Goal: Task Accomplishment & Management: Complete application form

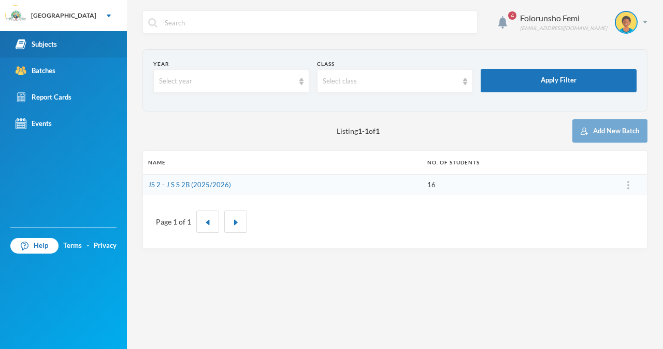
click at [51, 42] on div "Subjects" at bounding box center [36, 44] width 41 height 11
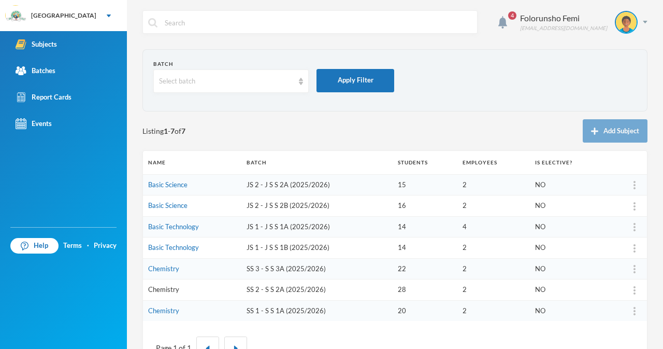
click at [166, 287] on link "Chemistry" at bounding box center [163, 289] width 31 height 8
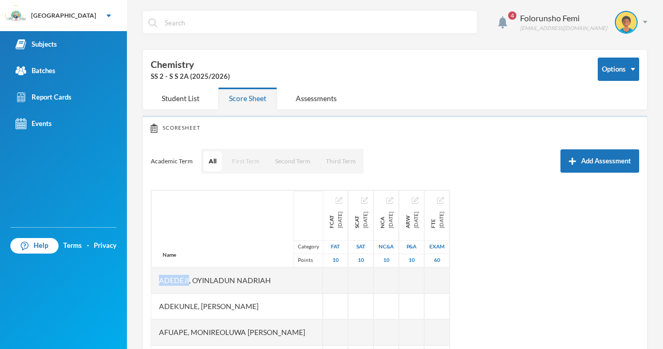
click at [245, 162] on button "First Term" at bounding box center [246, 161] width 38 height 20
click at [574, 296] on div "Name Category Points [PERSON_NAME] [PERSON_NAME], Opemipo [PERSON_NAME], [PERSO…" at bounding box center [395, 319] width 488 height 259
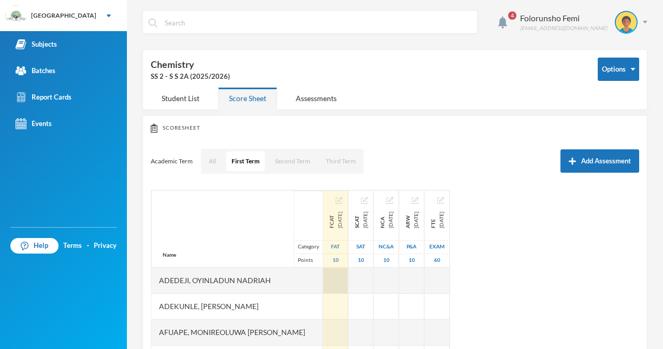
click at [323, 282] on div at bounding box center [335, 280] width 25 height 26
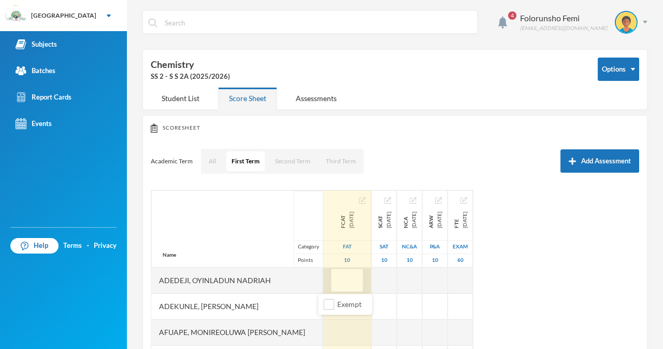
type input "4"
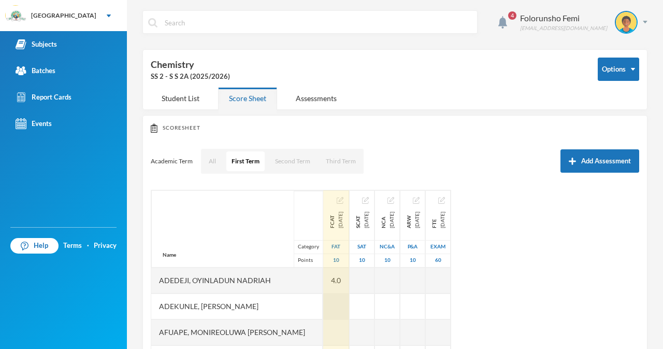
click at [328, 311] on div at bounding box center [336, 306] width 26 height 26
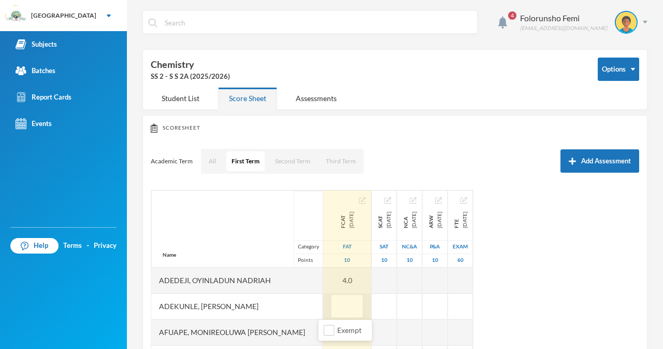
type input "4"
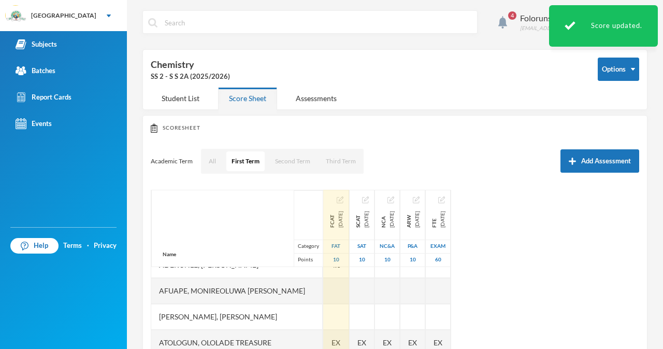
scroll to position [21, 0]
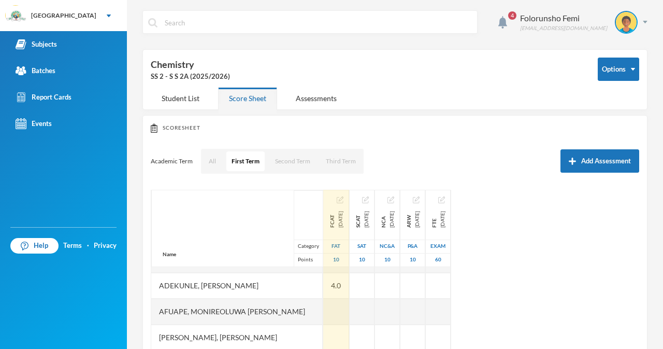
click at [328, 311] on div at bounding box center [336, 311] width 26 height 26
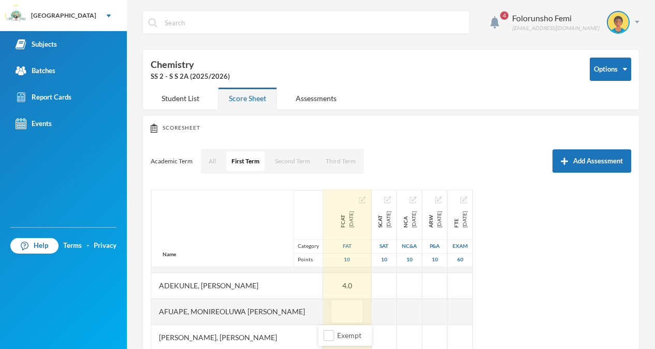
type input "5"
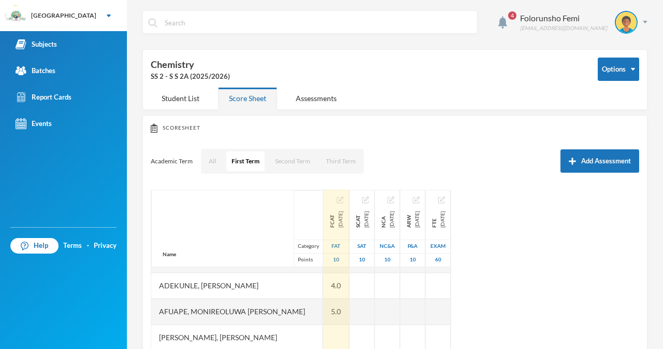
scroll to position [41, 0]
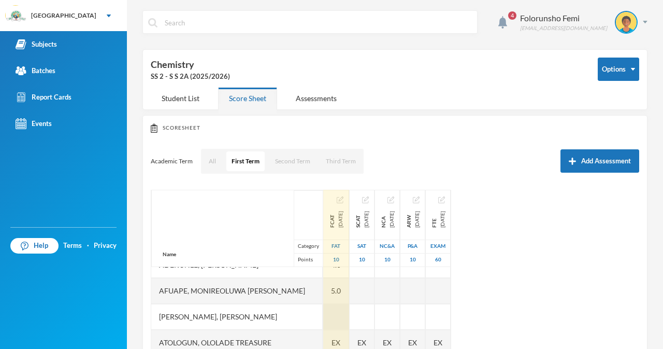
click at [330, 313] on div at bounding box center [336, 317] width 26 height 26
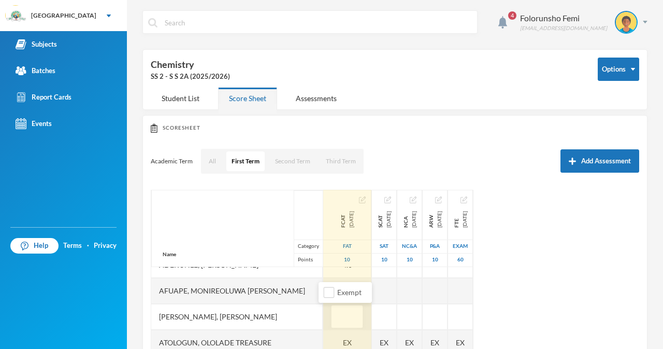
type input "5"
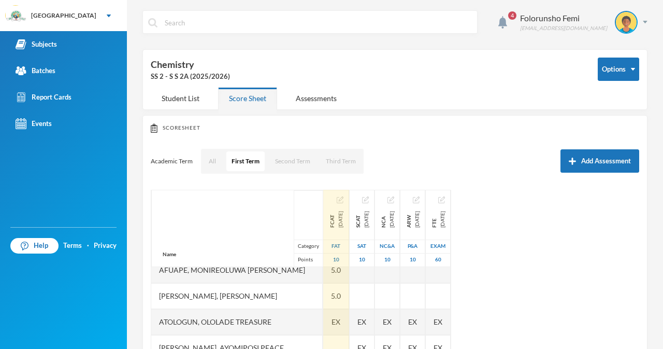
scroll to position [83, 0]
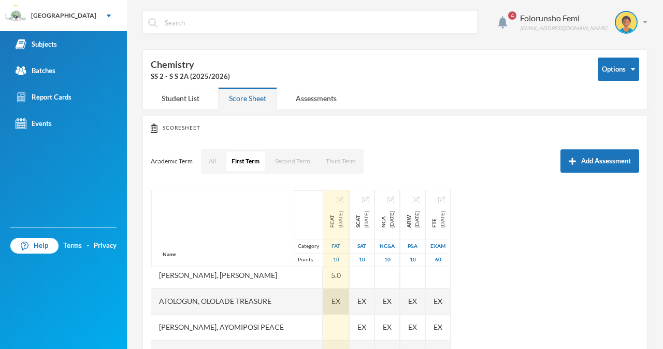
click at [332, 297] on span "EX" at bounding box center [336, 300] width 9 height 11
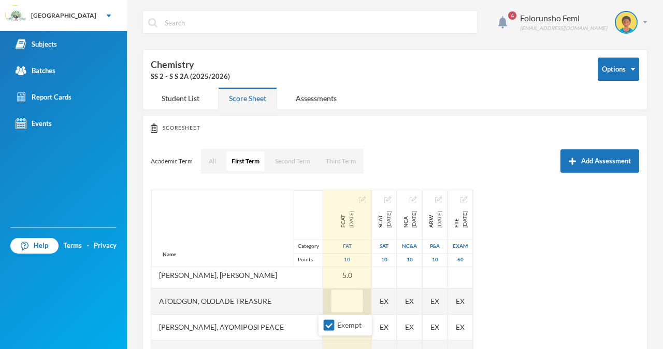
type input "4"
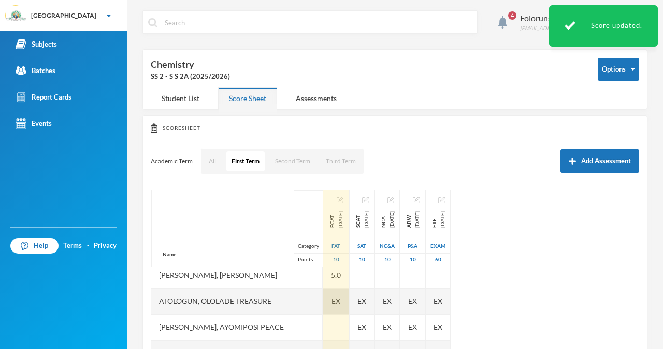
click at [332, 299] on span "EX" at bounding box center [336, 300] width 9 height 11
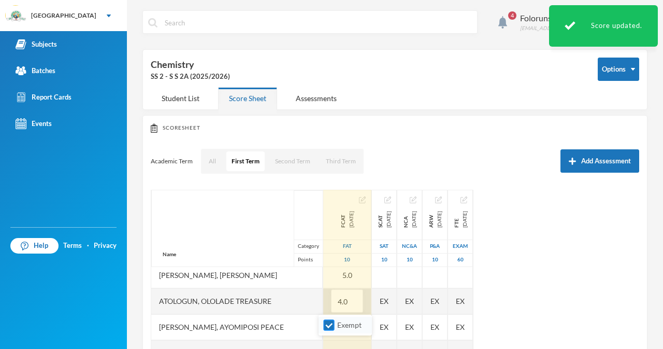
click at [328, 323] on input "Exempt" at bounding box center [329, 325] width 11 height 11
checkbox input "false"
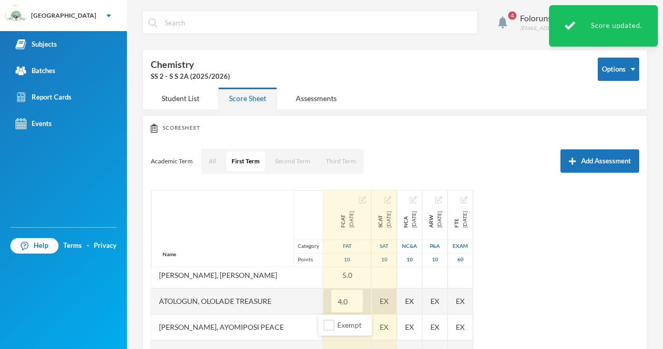
click at [375, 302] on div "EX" at bounding box center [384, 301] width 25 height 26
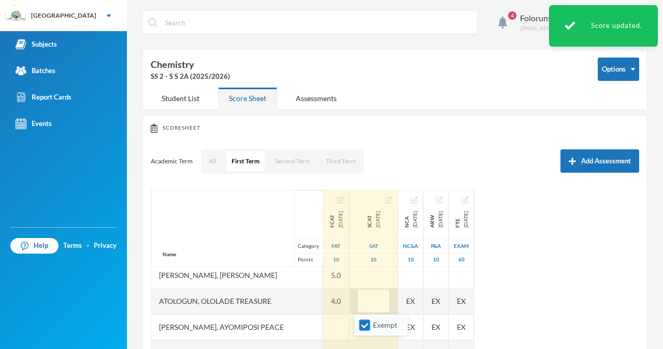
click at [365, 325] on input "Exempt" at bounding box center [364, 325] width 11 height 11
checkbox input "false"
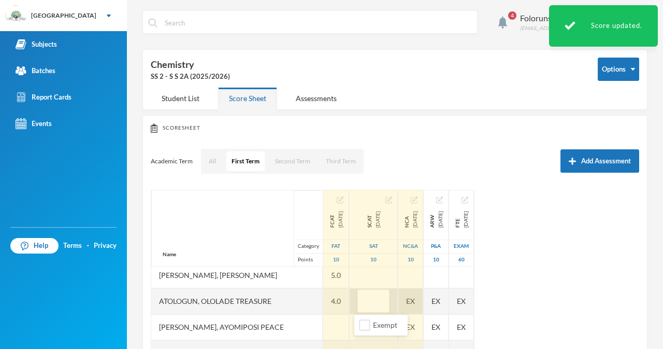
click at [414, 304] on div "EX" at bounding box center [410, 301] width 25 height 26
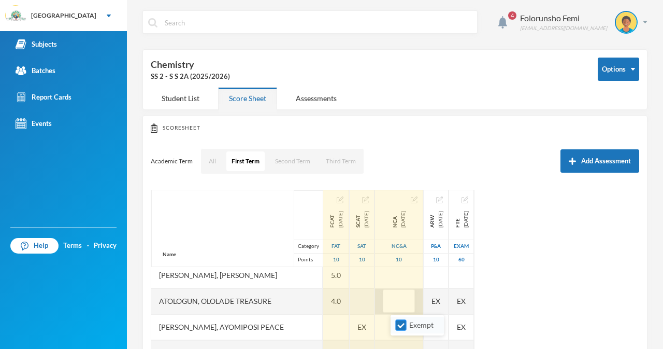
click at [403, 325] on input "Exempt" at bounding box center [401, 325] width 11 height 11
checkbox input "false"
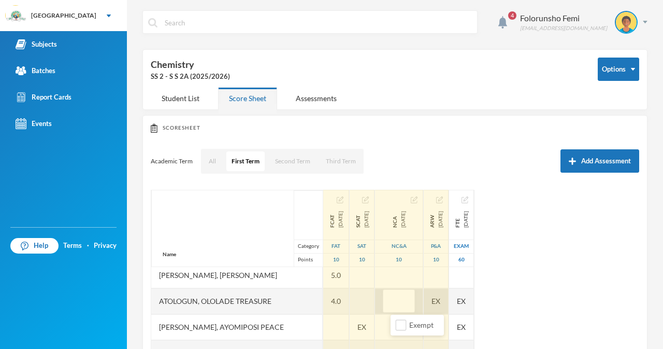
click at [449, 300] on div "EX" at bounding box center [436, 301] width 25 height 26
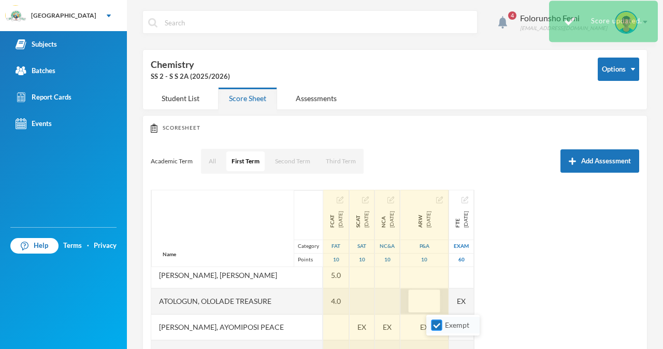
click at [438, 325] on input "Exempt" at bounding box center [436, 325] width 11 height 11
checkbox input "false"
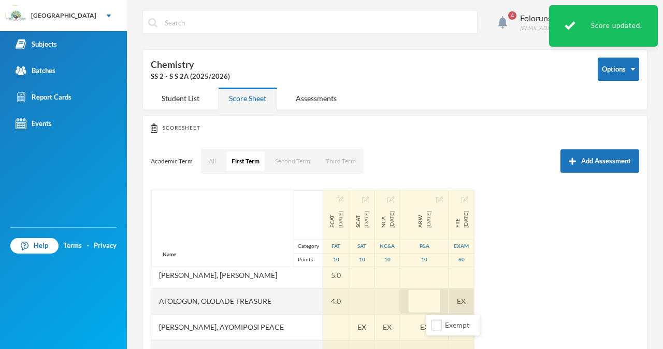
click at [474, 302] on div "EX" at bounding box center [461, 301] width 25 height 26
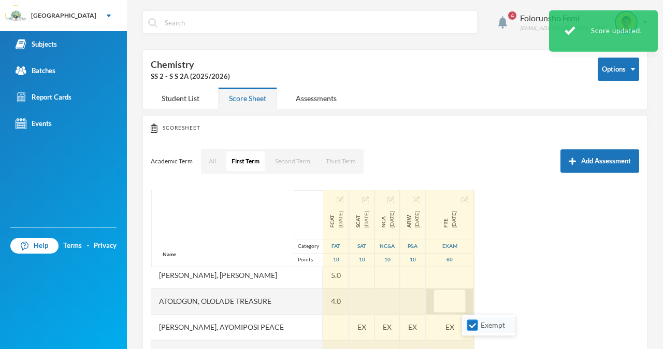
click at [474, 327] on input "Exempt" at bounding box center [472, 325] width 11 height 11
checkbox input "false"
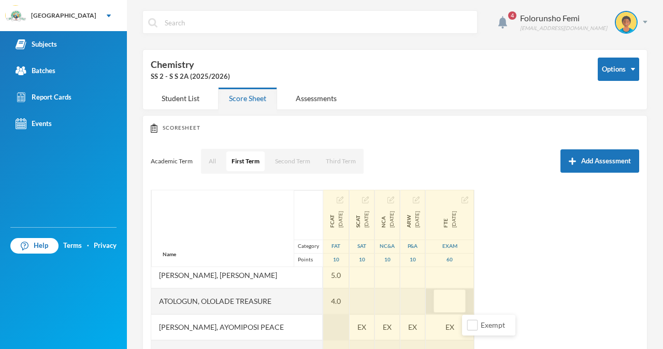
click at [326, 327] on div at bounding box center [336, 327] width 26 height 26
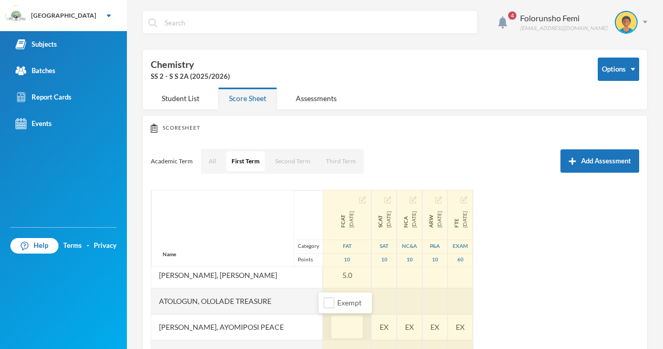
type input "5"
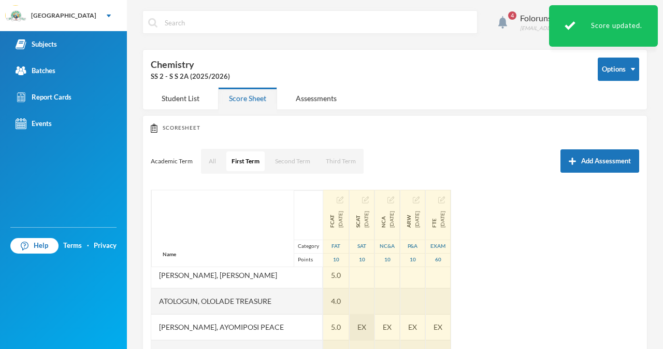
click at [363, 326] on span "EX" at bounding box center [361, 326] width 9 height 11
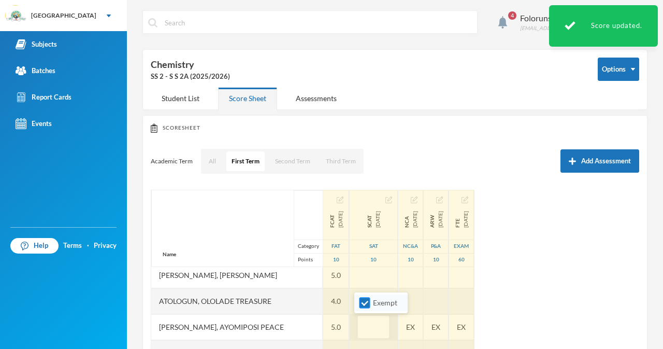
click at [364, 304] on input "Exempt" at bounding box center [364, 302] width 11 height 11
checkbox input "false"
click at [410, 328] on div "EX" at bounding box center [410, 327] width 25 height 26
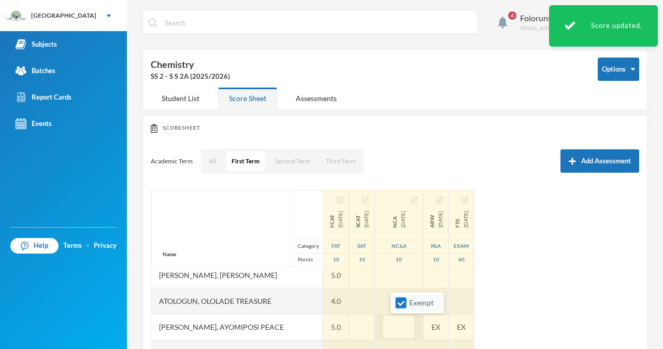
click at [400, 303] on input "Exempt" at bounding box center [401, 302] width 11 height 11
checkbox input "false"
click at [449, 329] on div "EX" at bounding box center [436, 327] width 25 height 26
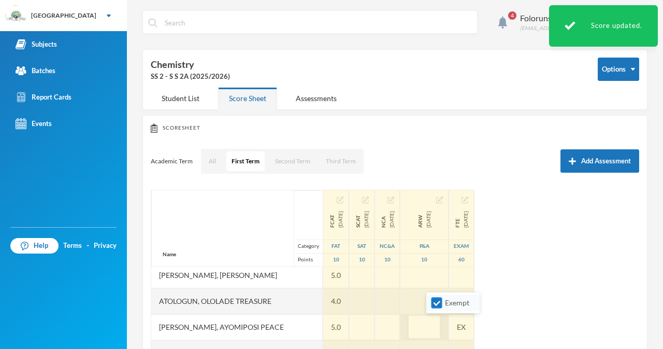
click at [438, 301] on input "Exempt" at bounding box center [436, 302] width 11 height 11
checkbox input "false"
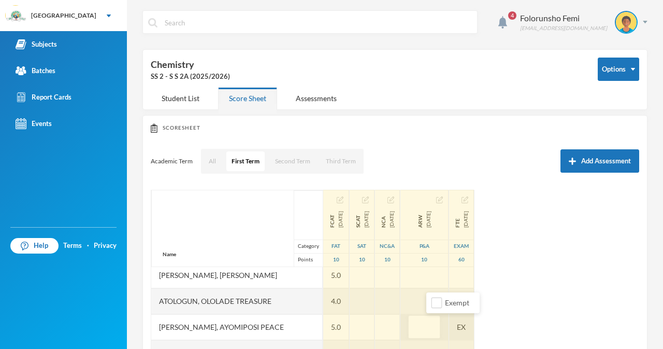
click at [474, 328] on div "EX" at bounding box center [461, 327] width 25 height 26
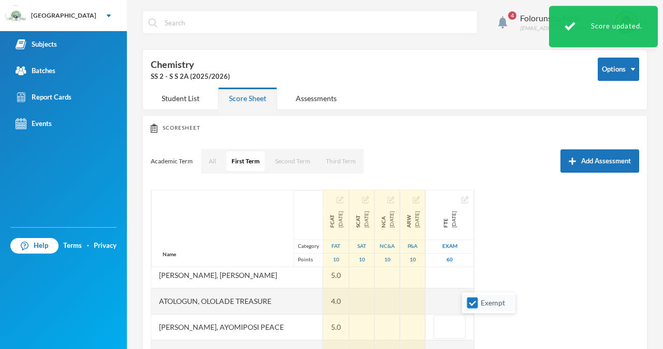
click at [471, 303] on input "Exempt" at bounding box center [472, 302] width 11 height 11
checkbox input "false"
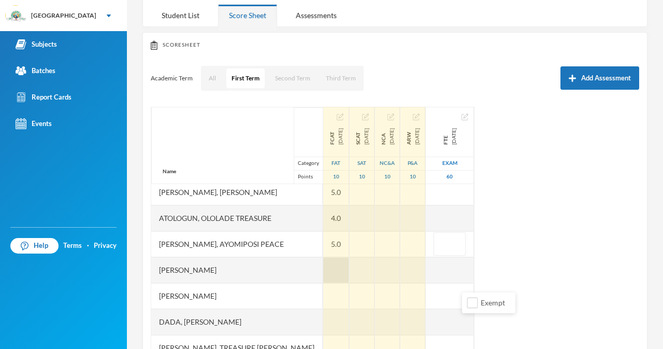
click at [326, 268] on div at bounding box center [336, 270] width 26 height 26
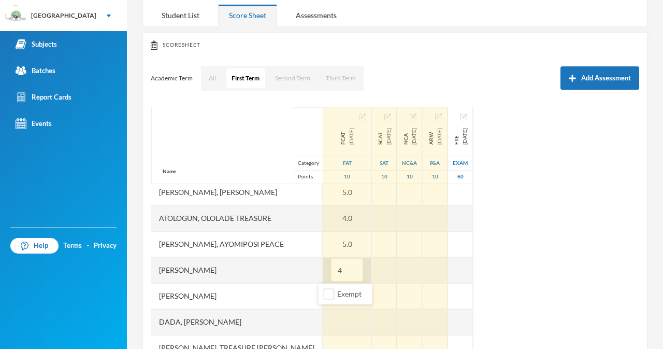
type input "4"
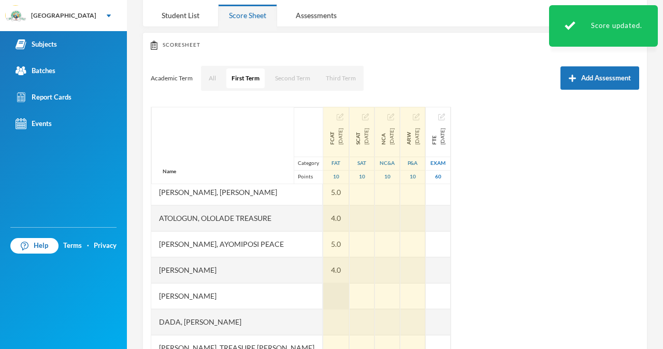
click at [324, 294] on div at bounding box center [336, 296] width 26 height 26
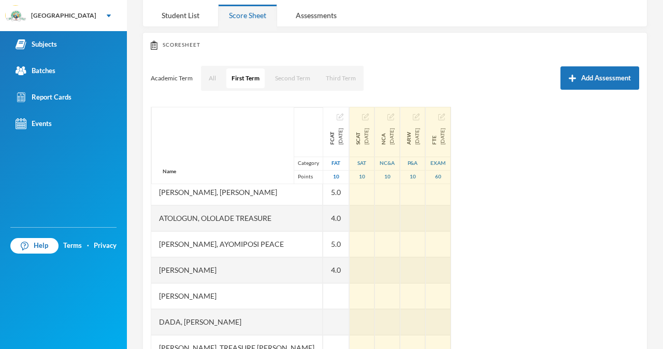
drag, startPoint x: 324, startPoint y: 294, endPoint x: 491, endPoint y: 305, distance: 166.7
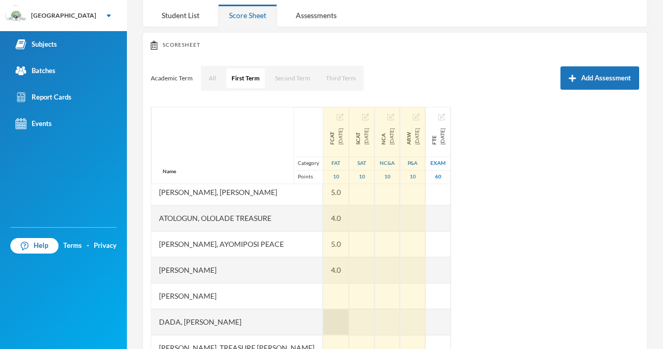
click at [329, 320] on div at bounding box center [336, 322] width 26 height 26
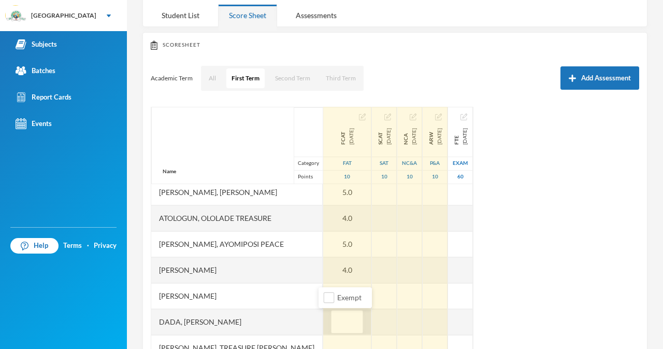
type input "5"
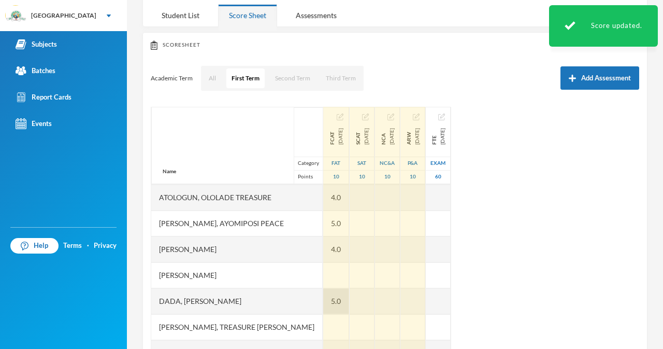
scroll to position [124, 0]
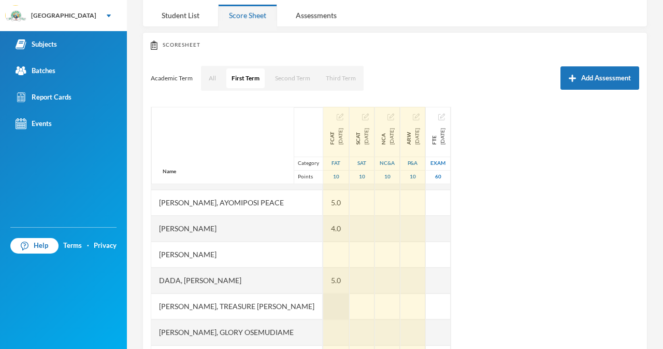
click at [331, 305] on div at bounding box center [336, 306] width 26 height 26
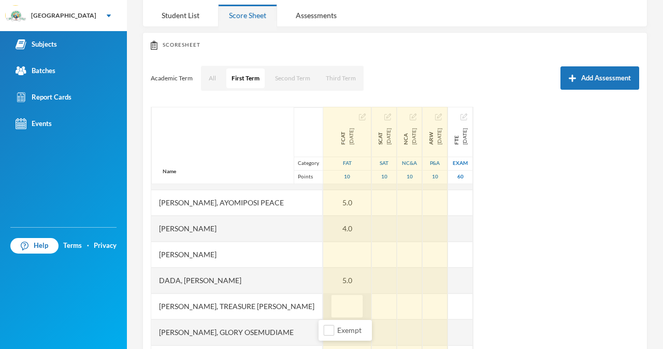
type input "6"
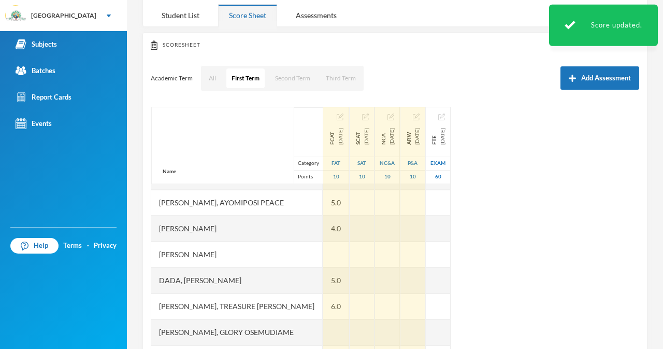
scroll to position [145, 0]
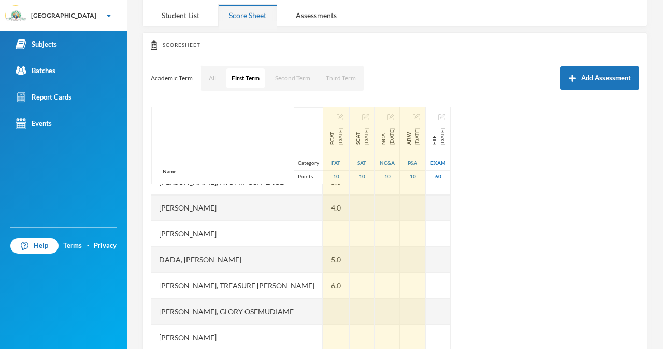
click at [331, 305] on div at bounding box center [336, 311] width 26 height 26
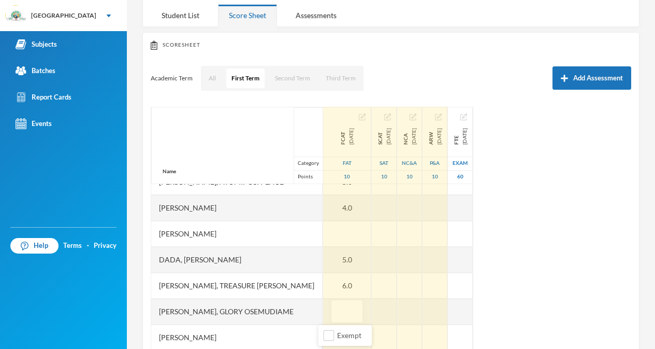
type input "4"
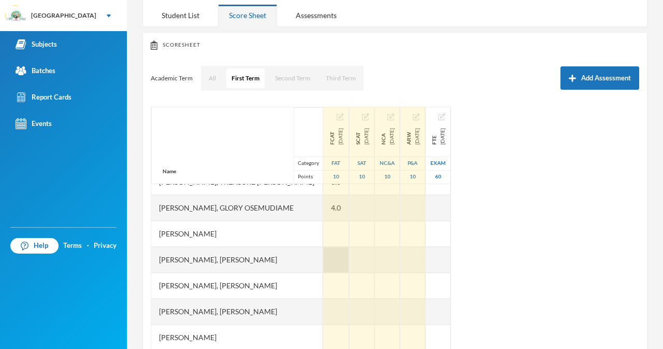
scroll to position [228, 0]
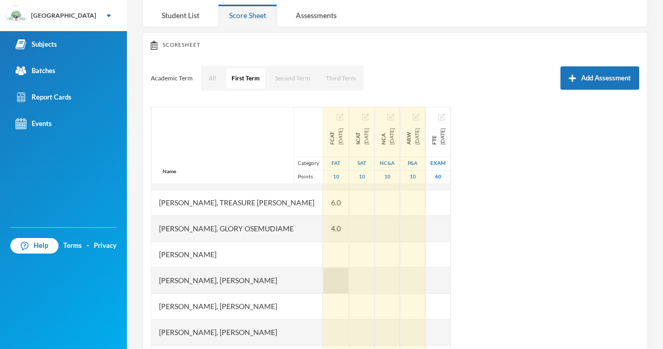
click at [332, 280] on div at bounding box center [336, 280] width 26 height 26
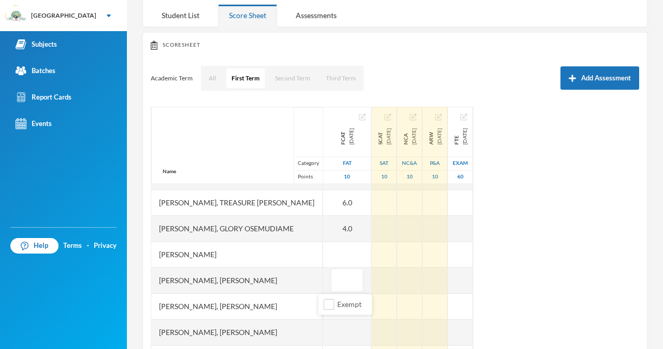
type input "4"
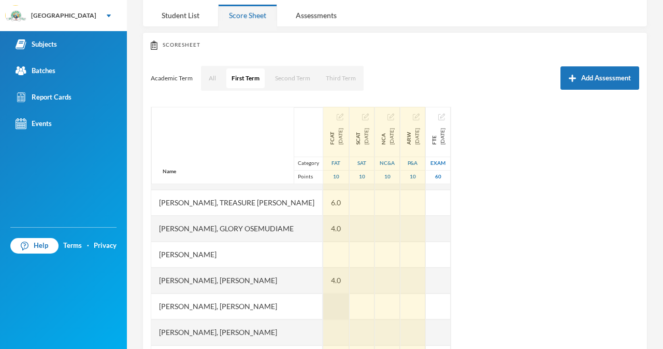
click at [323, 306] on div at bounding box center [336, 306] width 26 height 26
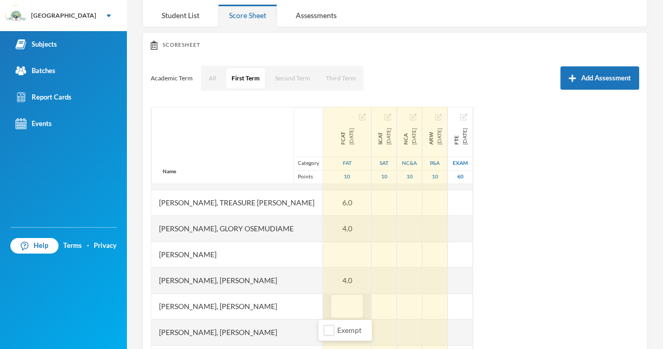
type input "4"
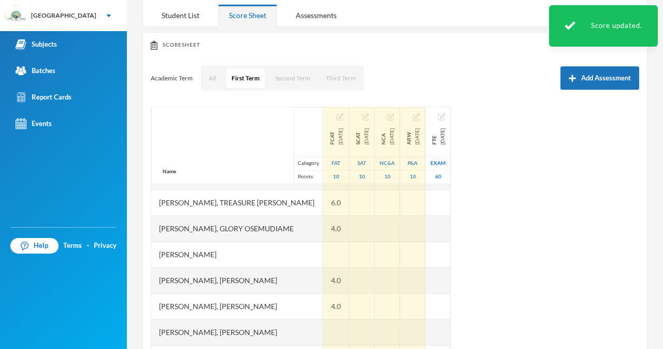
scroll to position [249, 0]
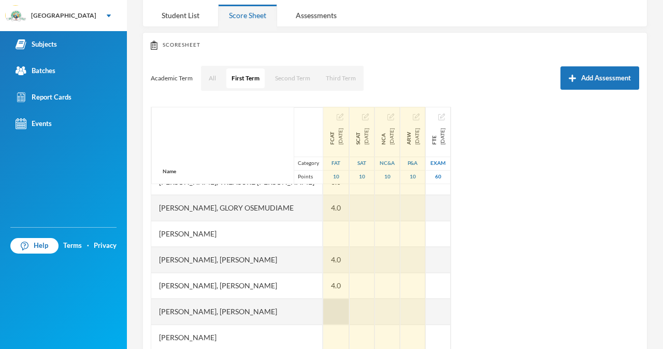
click at [327, 309] on div at bounding box center [336, 311] width 26 height 26
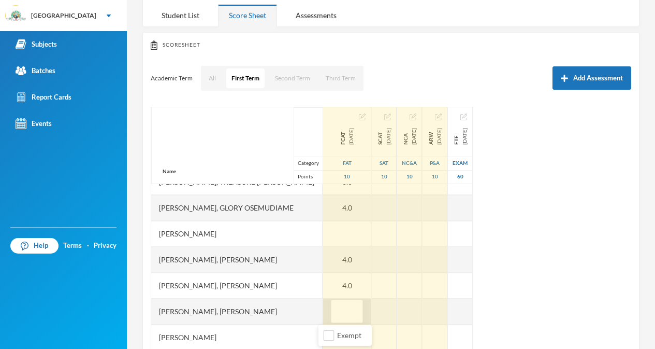
type input "3"
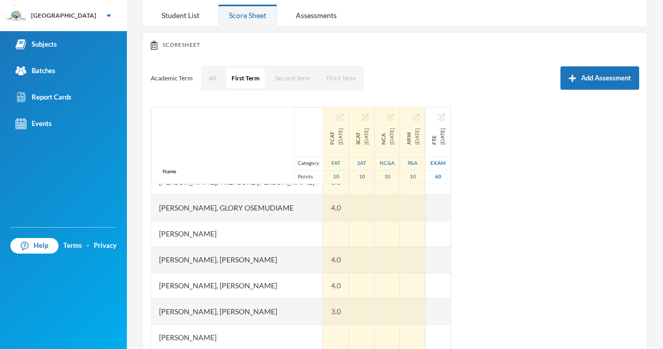
scroll to position [269, 0]
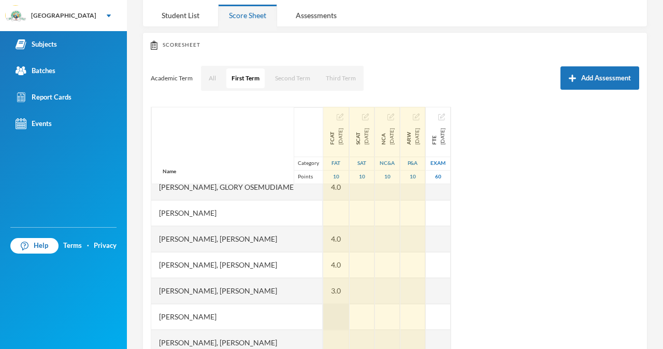
click at [329, 318] on div at bounding box center [336, 317] width 26 height 26
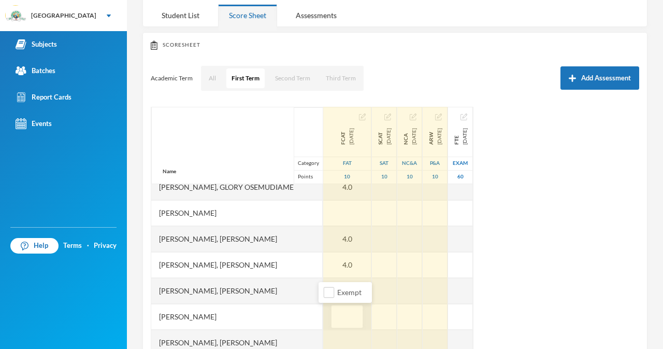
type input "5"
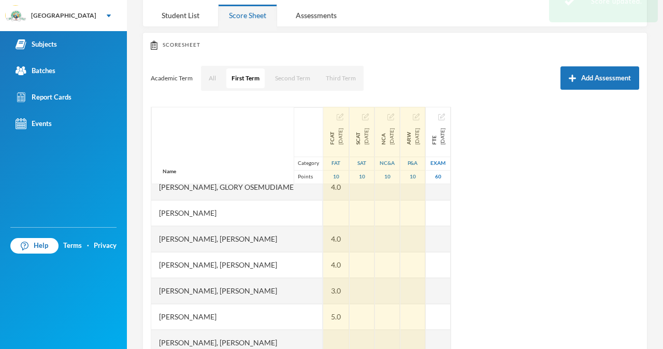
scroll to position [290, 0]
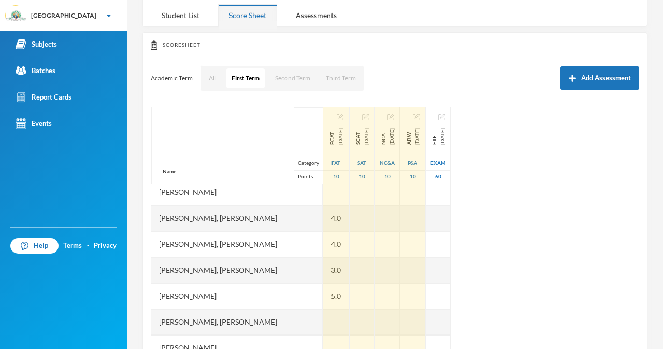
click at [329, 318] on div at bounding box center [336, 322] width 26 height 26
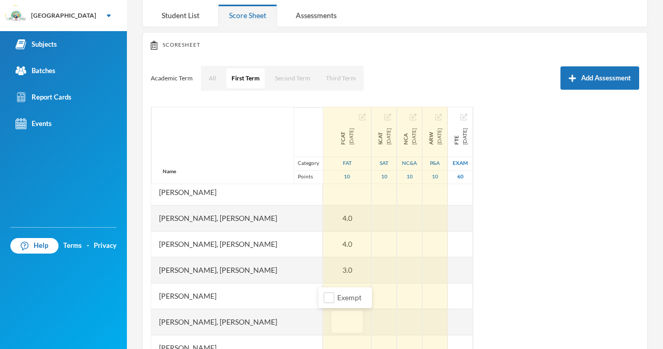
type input "4"
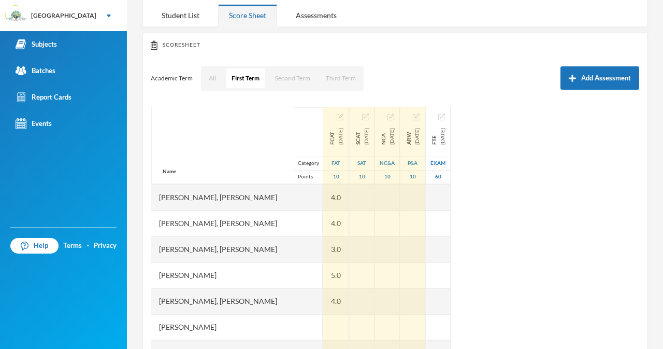
scroll to position [332, 0]
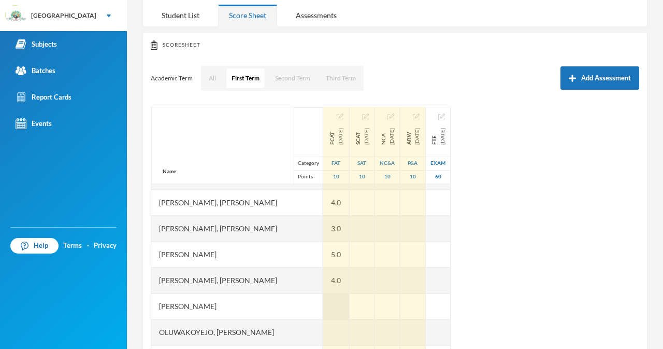
click at [327, 305] on div at bounding box center [336, 306] width 26 height 26
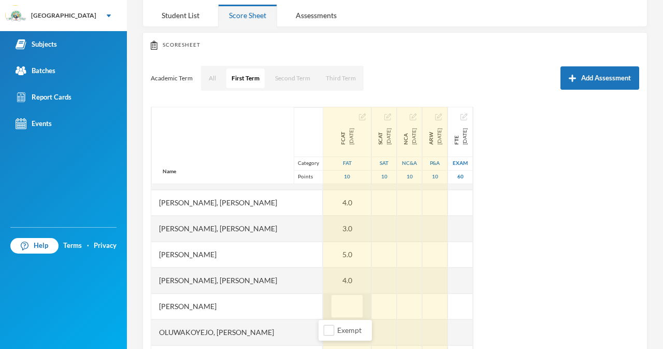
type input "3"
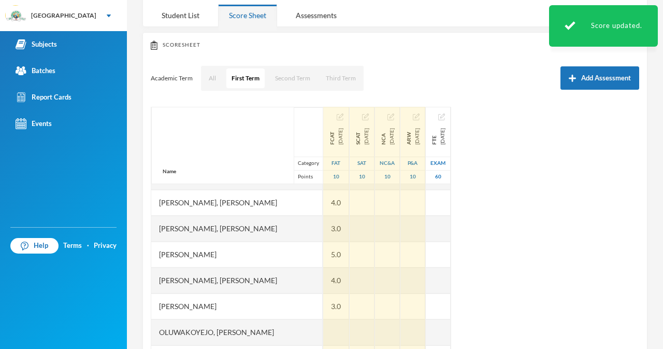
scroll to position [352, 0]
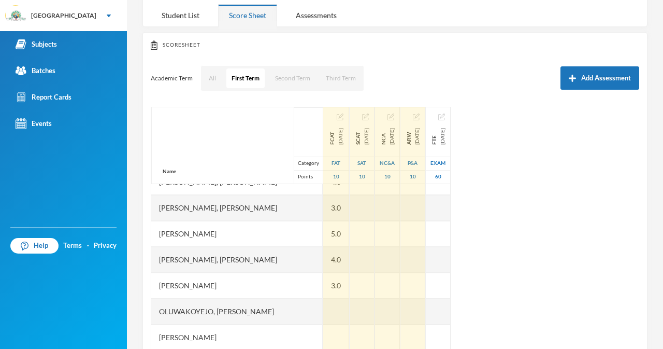
click at [327, 305] on div at bounding box center [336, 311] width 26 height 26
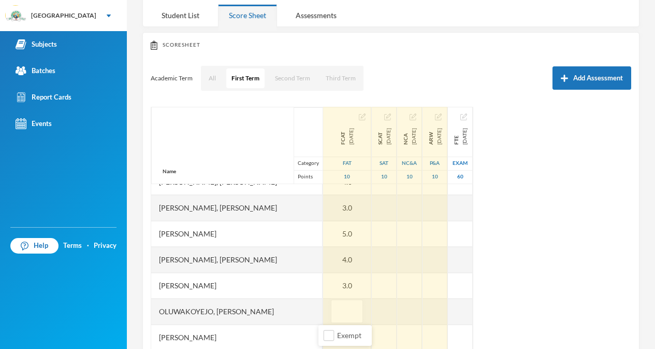
type input "4"
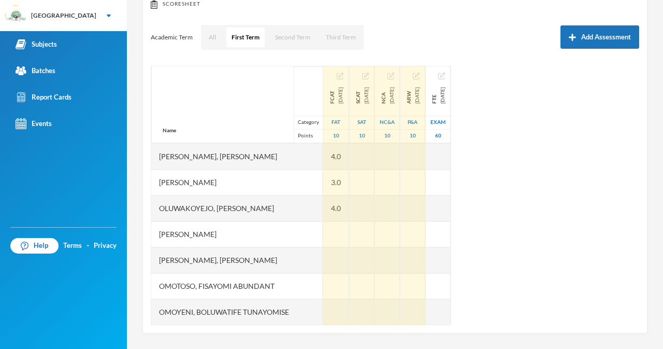
scroll to position [435, 0]
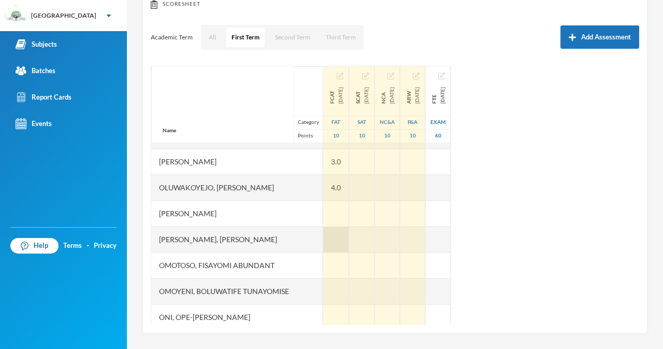
click at [323, 237] on div at bounding box center [336, 239] width 26 height 26
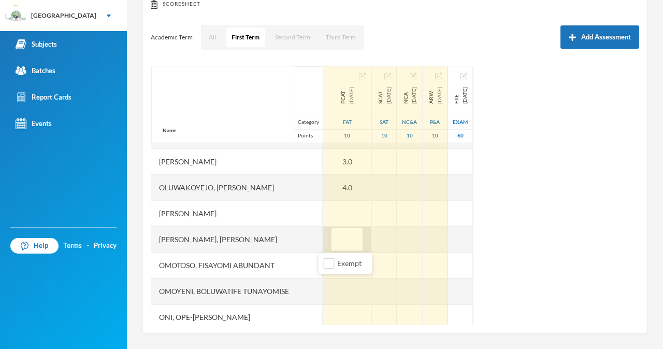
type input "5"
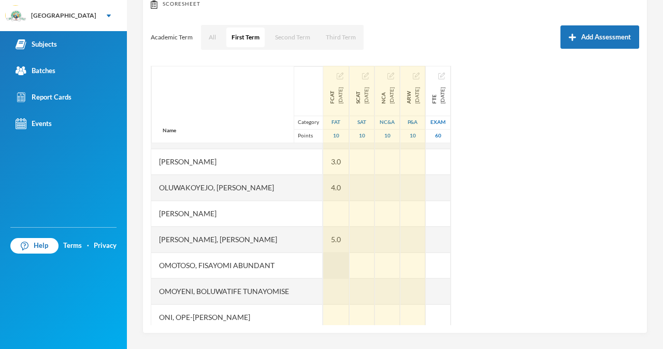
click at [326, 264] on div at bounding box center [336, 265] width 26 height 26
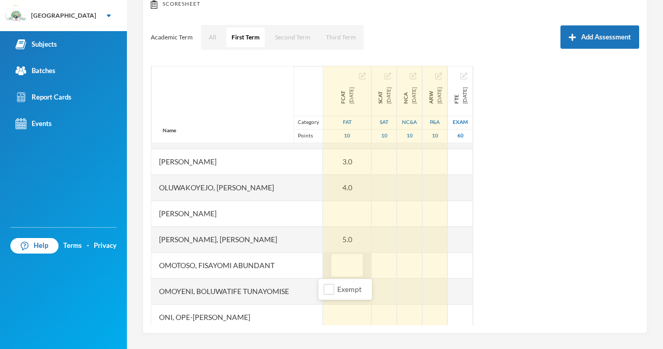
type input "4"
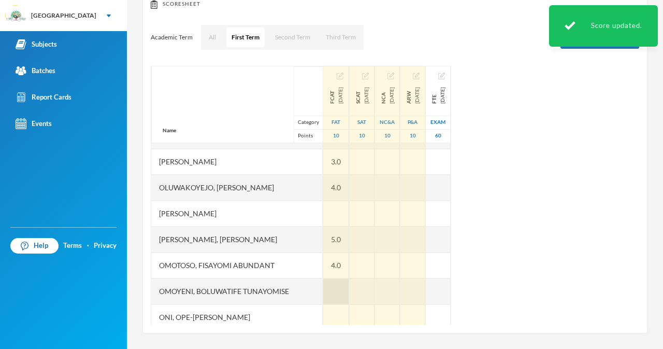
click at [327, 294] on div at bounding box center [336, 291] width 26 height 26
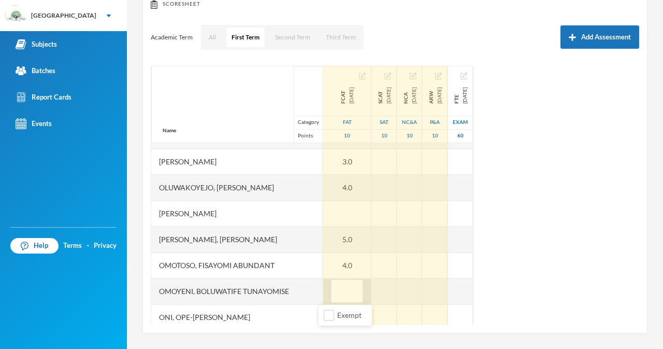
type input "6"
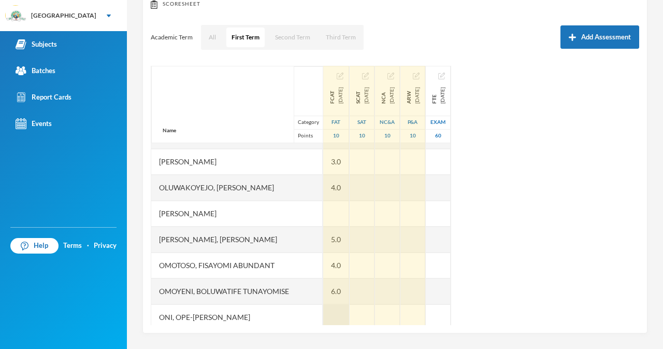
click at [333, 318] on div at bounding box center [336, 317] width 26 height 26
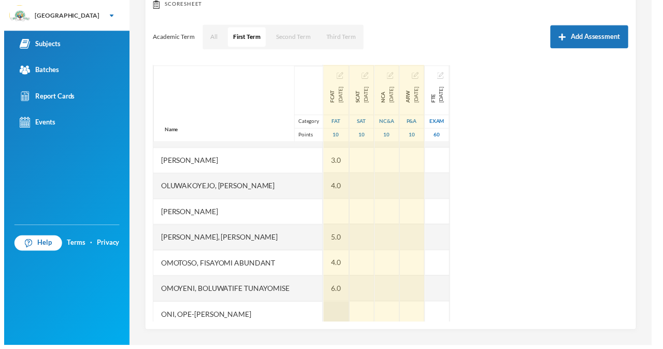
scroll to position [440, 0]
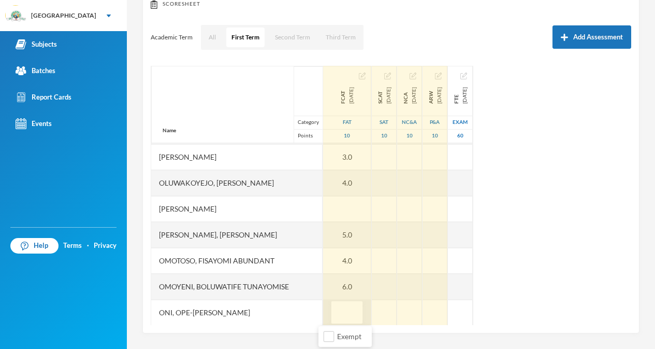
type input "5"
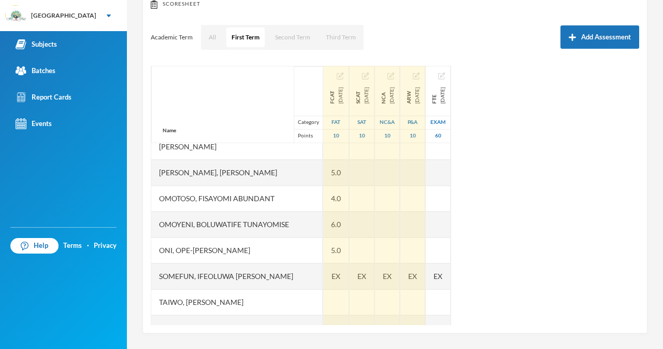
scroll to position [523, 0]
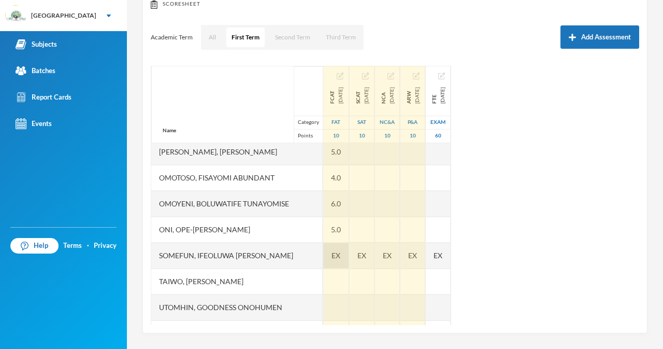
click at [332, 257] on span "EX" at bounding box center [336, 255] width 9 height 11
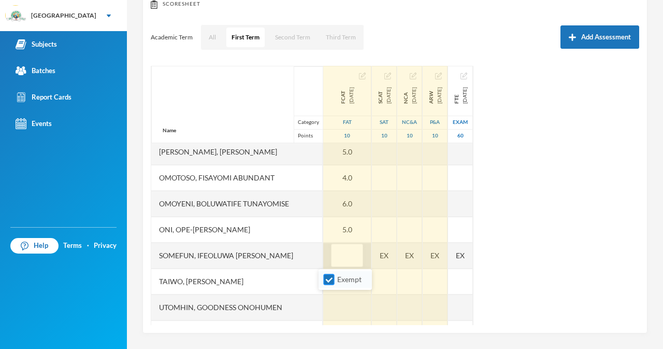
click at [326, 281] on input "Exempt" at bounding box center [329, 279] width 11 height 11
checkbox input "false"
click at [375, 255] on div "EX" at bounding box center [384, 255] width 25 height 26
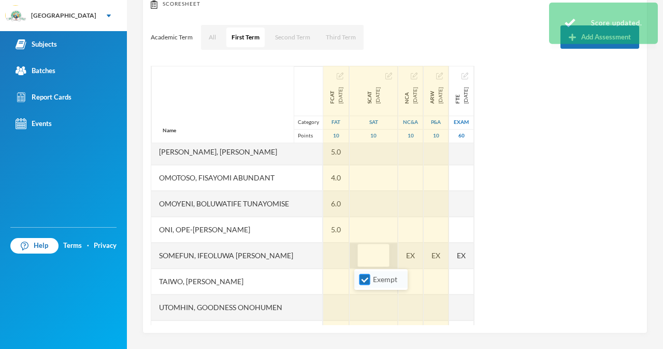
click at [367, 275] on input "Exempt" at bounding box center [364, 279] width 11 height 11
checkbox input "false"
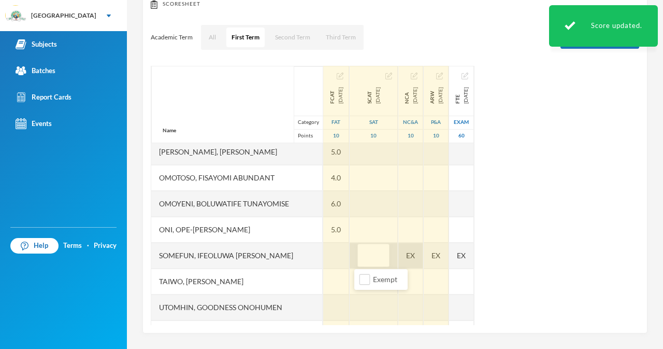
click at [404, 256] on div "EX" at bounding box center [410, 255] width 25 height 26
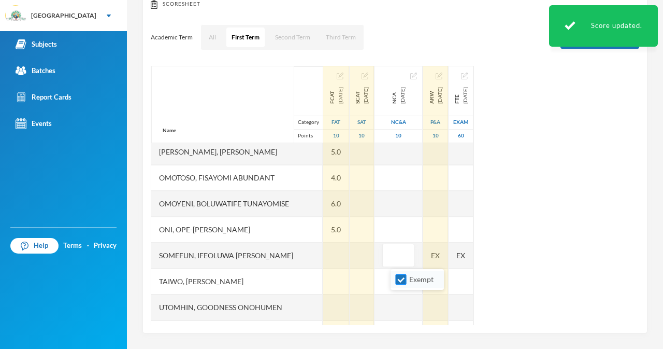
click at [396, 280] on input "Exempt" at bounding box center [401, 279] width 11 height 11
checkbox input "false"
click at [448, 254] on div "EX" at bounding box center [435, 255] width 25 height 26
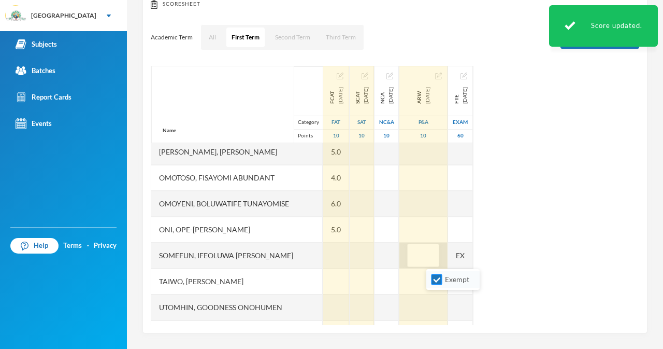
click at [440, 278] on input "Exempt" at bounding box center [436, 279] width 11 height 11
checkbox input "false"
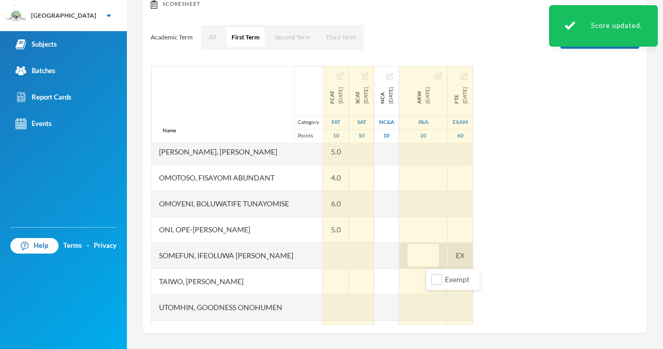
click at [473, 260] on div "EX" at bounding box center [460, 255] width 25 height 26
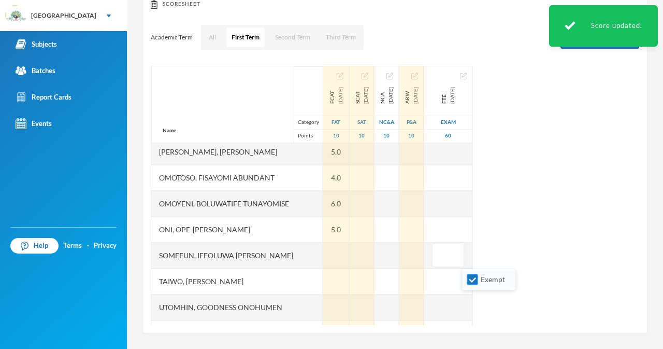
click at [476, 280] on input "Exempt" at bounding box center [472, 279] width 11 height 11
checkbox input "false"
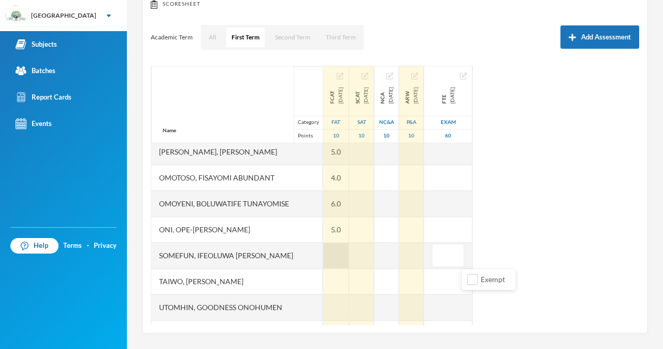
click at [330, 258] on div at bounding box center [336, 255] width 26 height 26
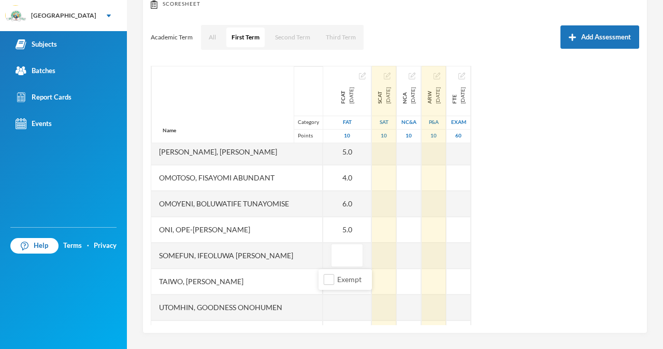
type input "4"
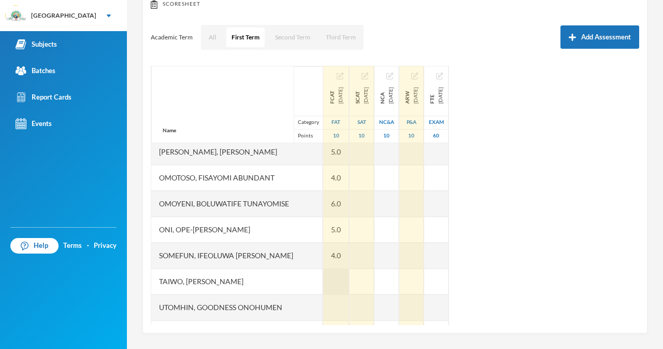
click at [330, 274] on div at bounding box center [336, 281] width 26 height 26
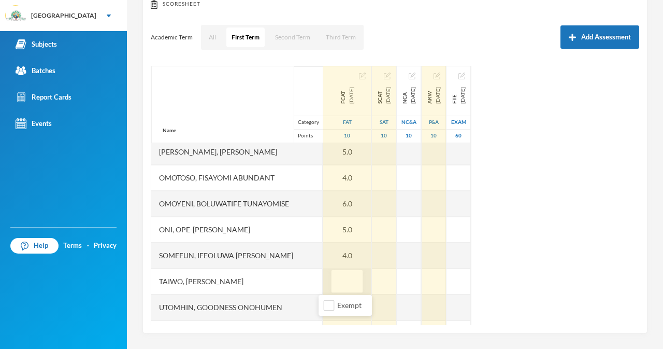
type input "6"
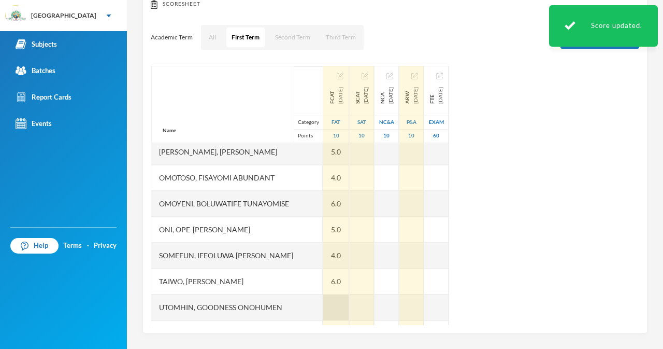
click at [325, 300] on div at bounding box center [336, 307] width 26 height 26
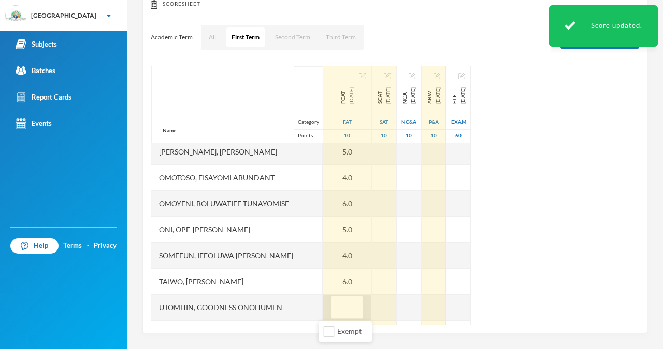
type input "4"
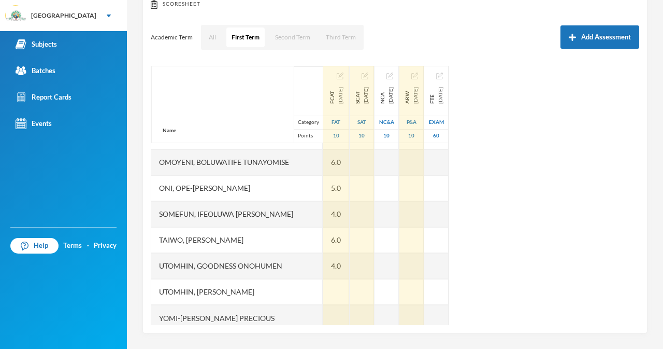
scroll to position [570, 0]
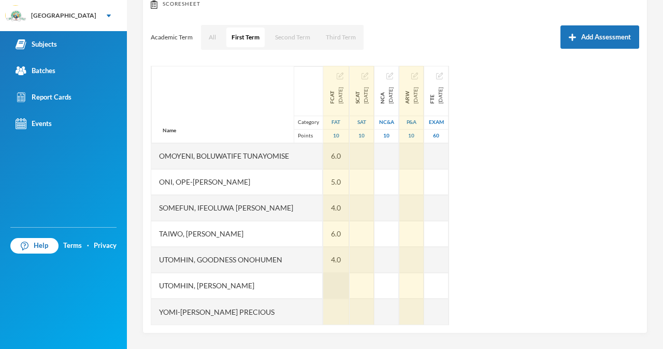
click at [323, 285] on div at bounding box center [336, 285] width 26 height 26
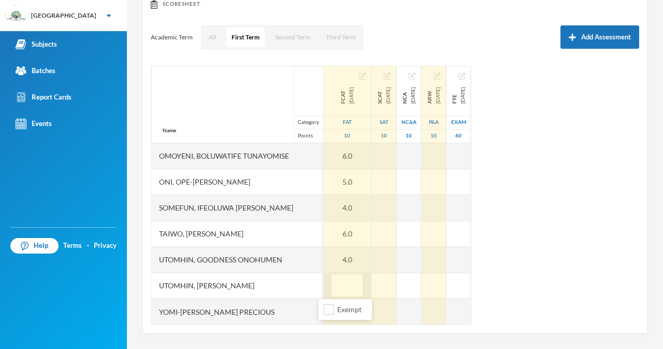
type input "6"
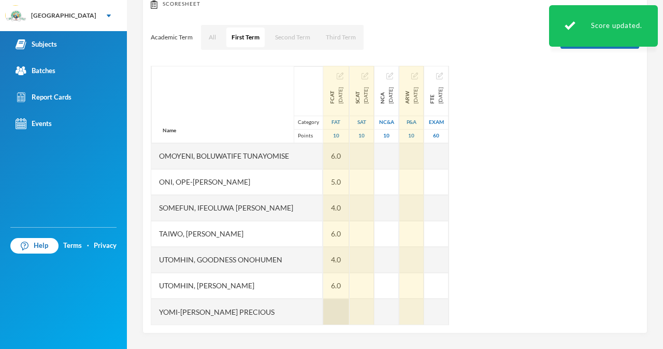
click at [326, 312] on div at bounding box center [336, 311] width 26 height 26
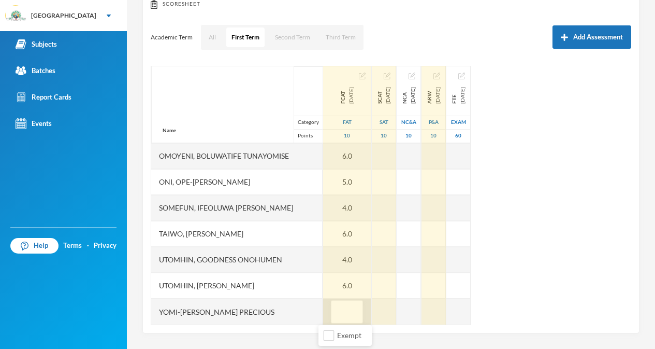
type input "8"
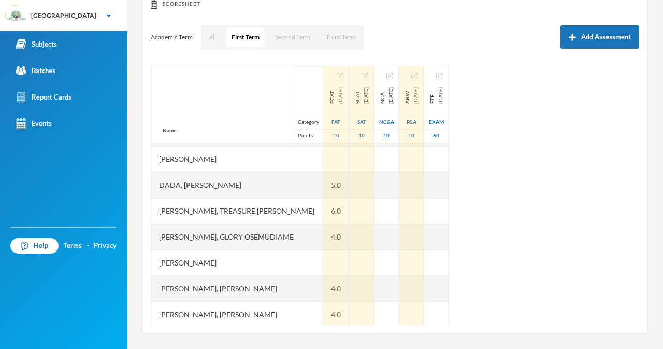
scroll to position [211, 0]
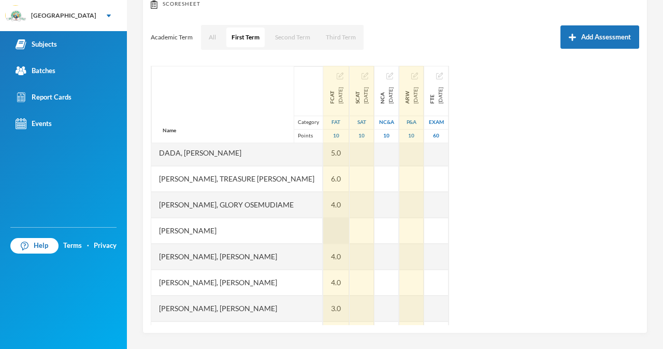
click at [327, 227] on div at bounding box center [336, 231] width 26 height 26
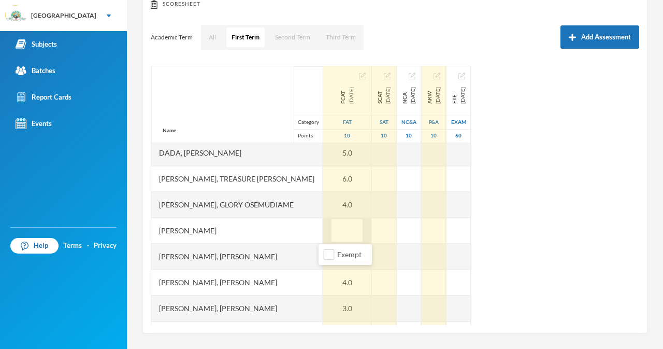
type input "5"
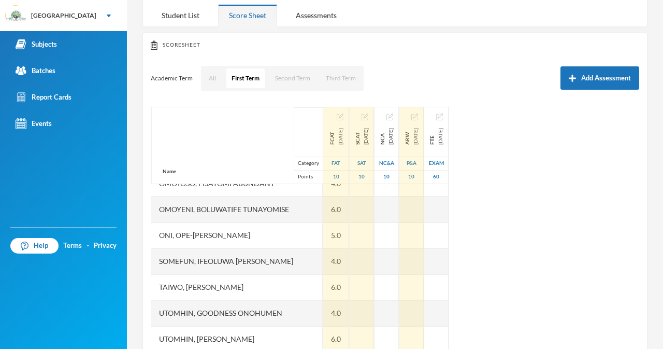
scroll to position [570, 0]
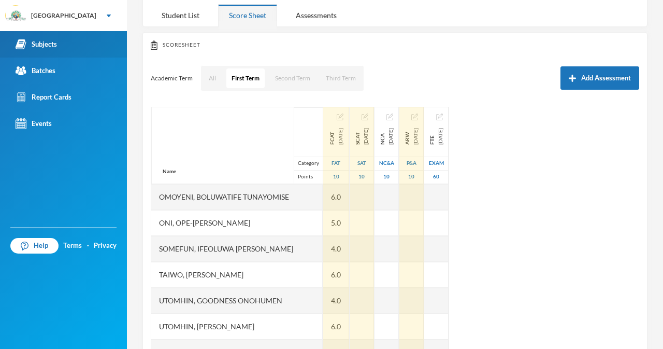
click at [49, 42] on div "Subjects" at bounding box center [36, 44] width 41 height 11
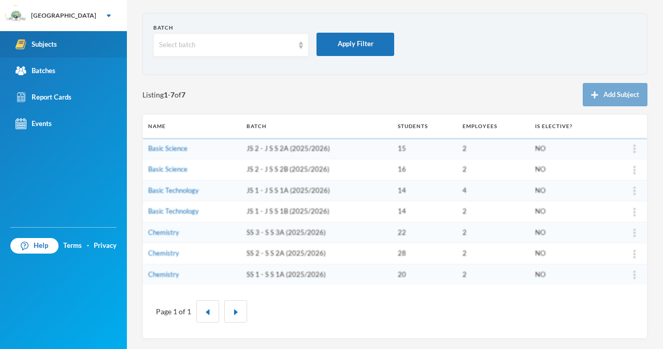
scroll to position [36, 0]
click at [169, 229] on link "Chemistry" at bounding box center [163, 232] width 31 height 8
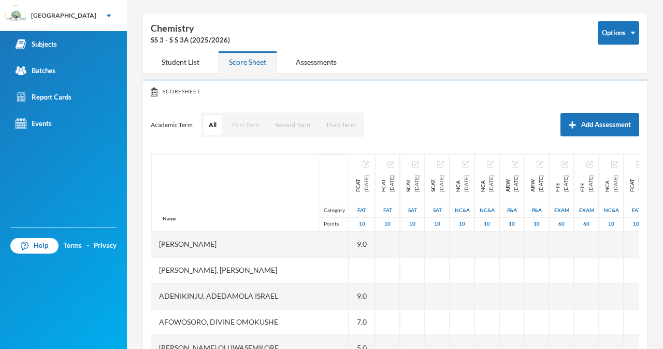
click at [245, 125] on button "First Term" at bounding box center [246, 125] width 38 height 20
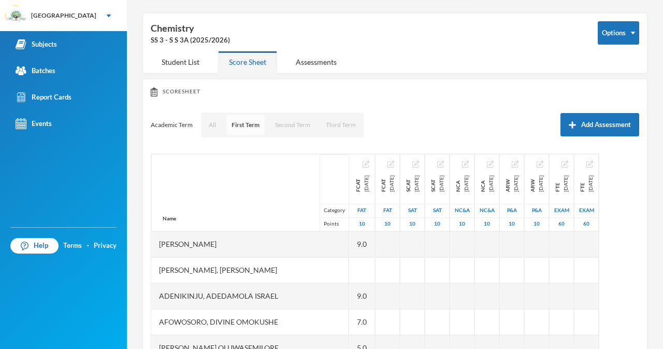
click at [245, 125] on button "First Term" at bounding box center [245, 125] width 38 height 20
click at [247, 126] on button "First Term" at bounding box center [245, 125] width 38 height 20
